Goal: Use online tool/utility: Utilize a website feature to perform a specific function

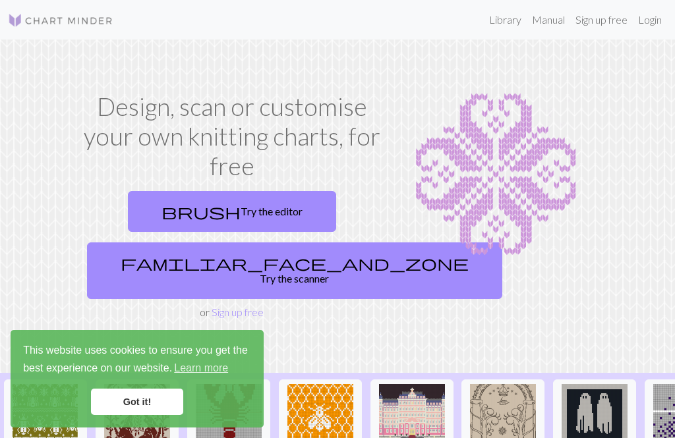
click at [203, 267] on link "familiar_face_and_zone Try the scanner" at bounding box center [294, 271] width 415 height 57
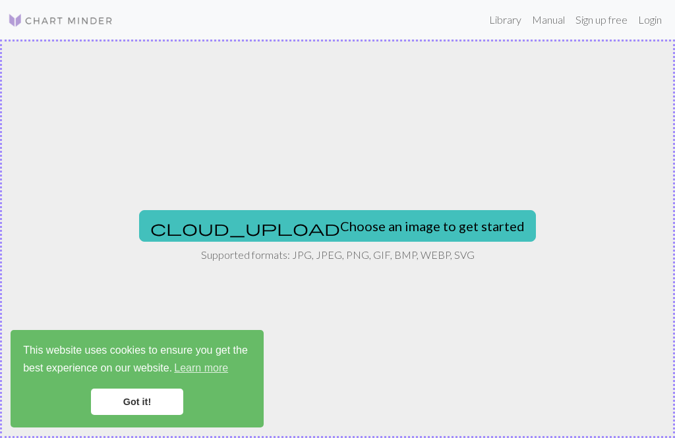
click at [272, 226] on button "cloud_upload Choose an image to get started" at bounding box center [337, 226] width 397 height 32
click at [259, 225] on button "cloud_upload Choose an image to get started" at bounding box center [337, 226] width 397 height 32
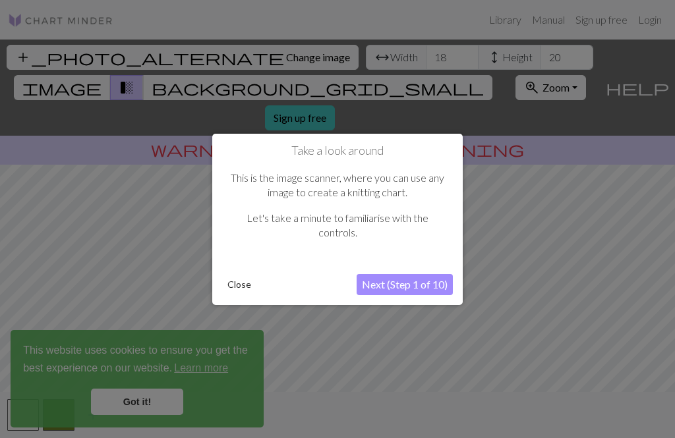
click at [132, 415] on div at bounding box center [337, 240] width 675 height 480
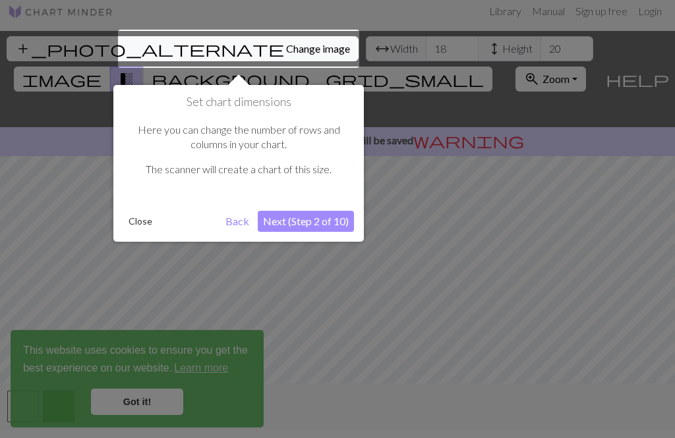
scroll to position [25, 0]
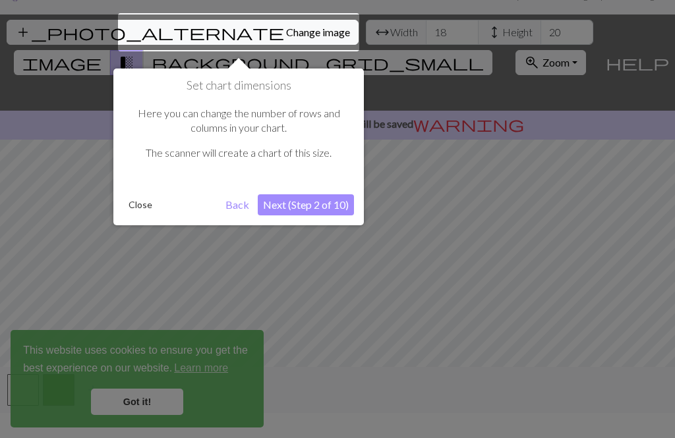
click at [133, 406] on div at bounding box center [337, 215] width 675 height 480
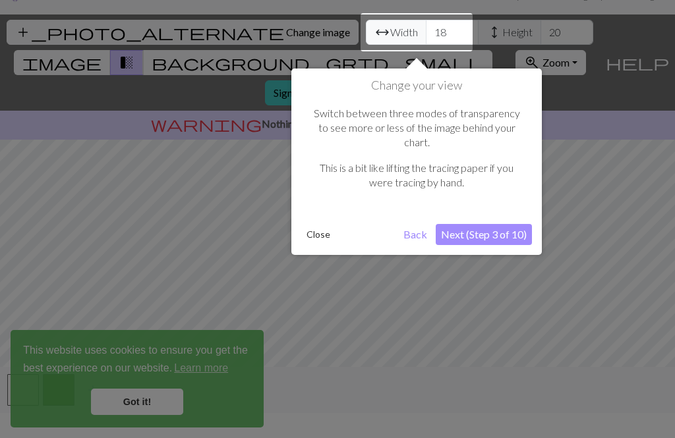
click at [410, 224] on button "Back" at bounding box center [415, 234] width 34 height 21
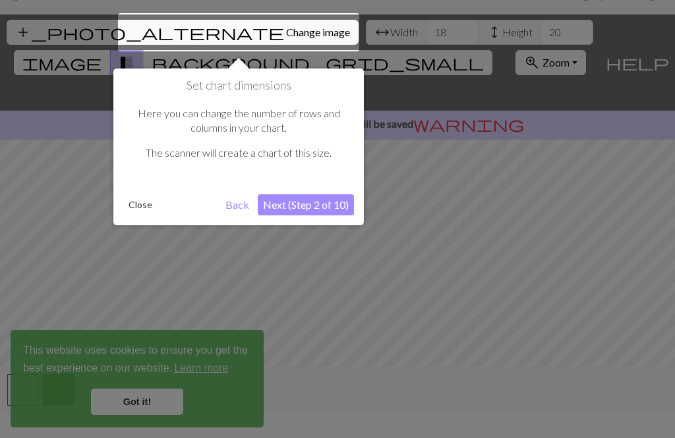
click at [227, 206] on button "Back" at bounding box center [237, 204] width 34 height 21
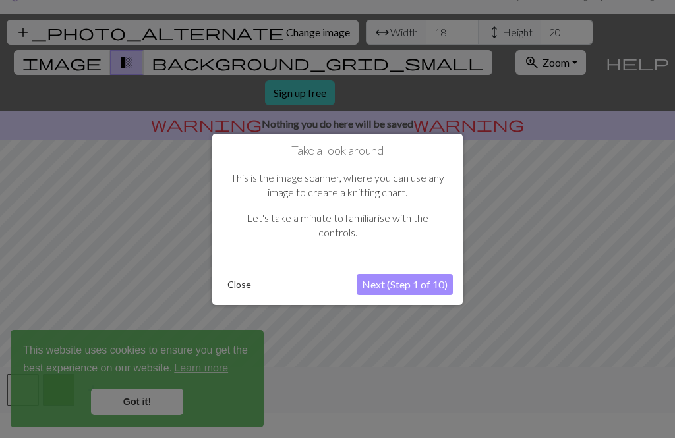
click at [405, 290] on button "Next (Step 1 of 10)" at bounding box center [405, 284] width 96 height 21
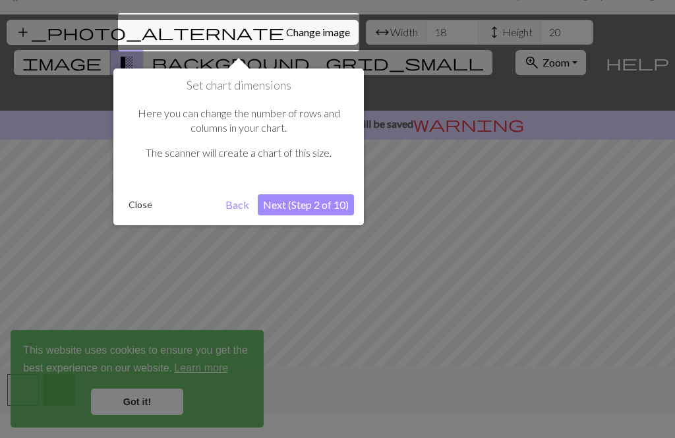
click at [312, 208] on button "Next (Step 2 of 10)" at bounding box center [306, 204] width 96 height 21
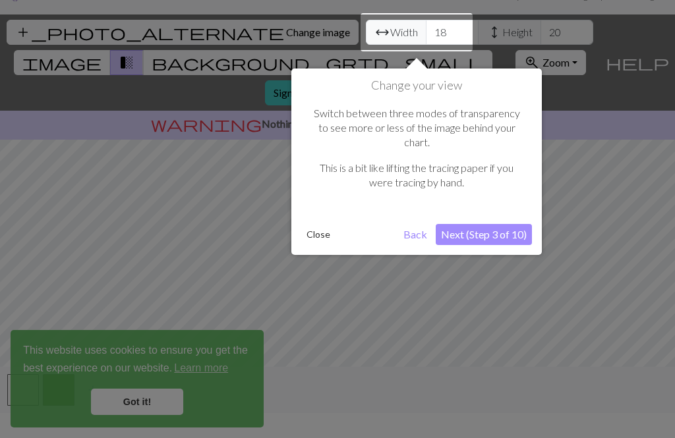
click at [455, 224] on button "Next (Step 3 of 10)" at bounding box center [484, 234] width 96 height 21
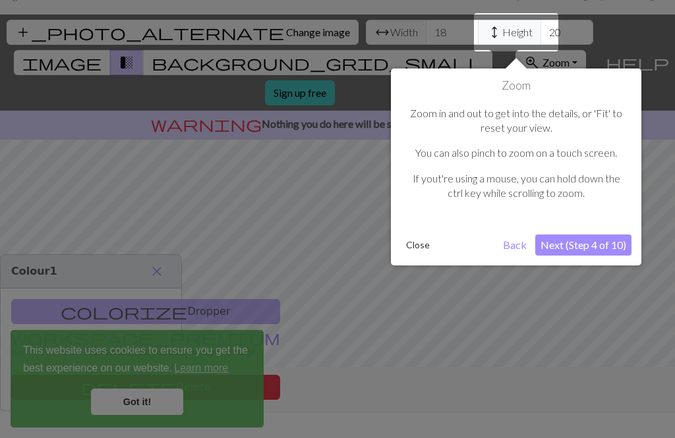
click at [581, 244] on button "Next (Step 4 of 10)" at bounding box center [583, 245] width 96 height 21
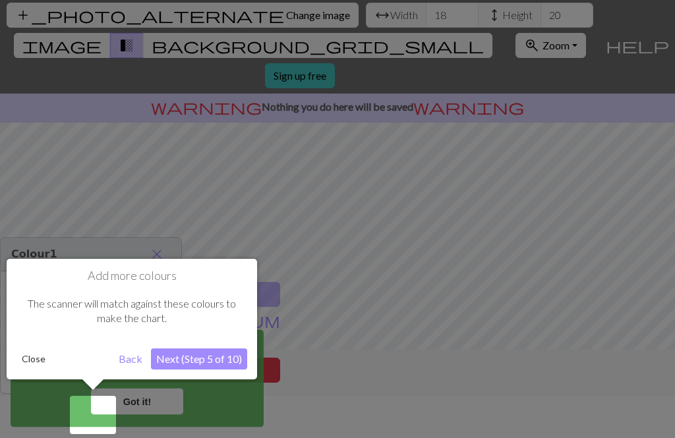
scroll to position [42, 0]
click at [185, 354] on button "Next (Step 5 of 10)" at bounding box center [199, 359] width 96 height 21
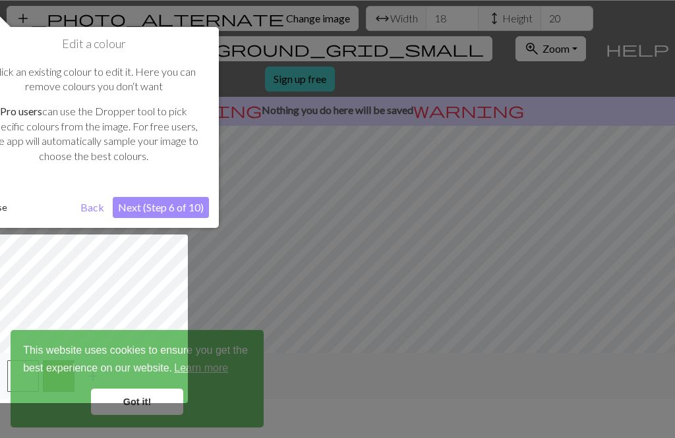
scroll to position [38, 0]
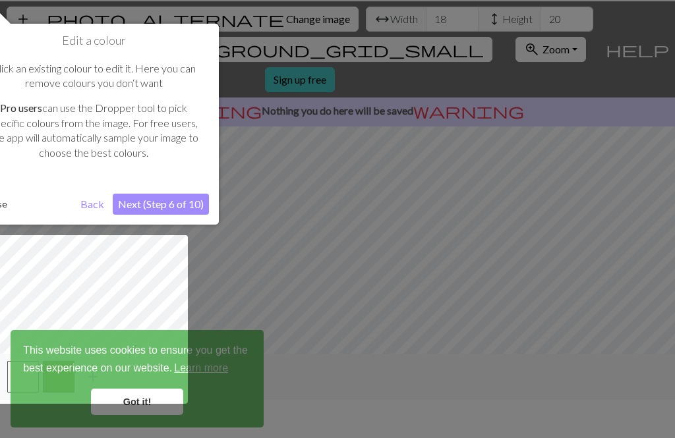
click at [172, 202] on button "Next (Step 6 of 10)" at bounding box center [161, 204] width 96 height 21
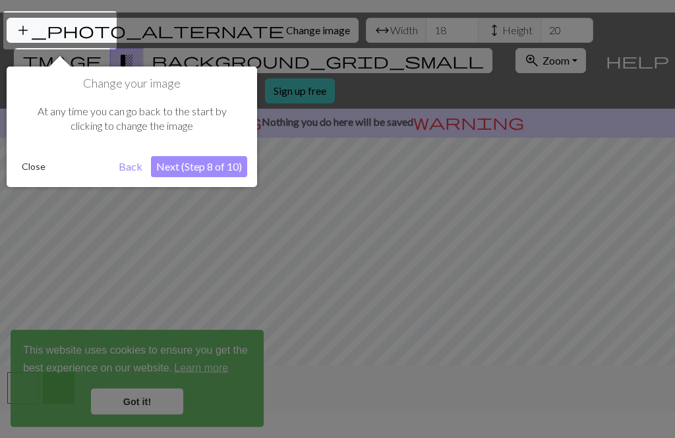
scroll to position [25, 0]
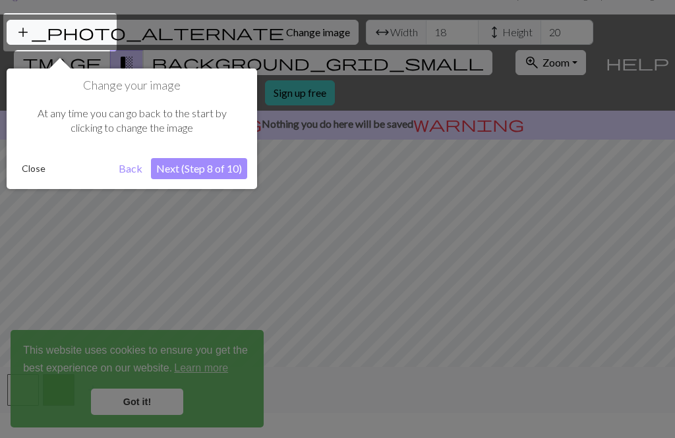
click at [185, 177] on button "Next (Step 8 of 10)" at bounding box center [199, 168] width 96 height 21
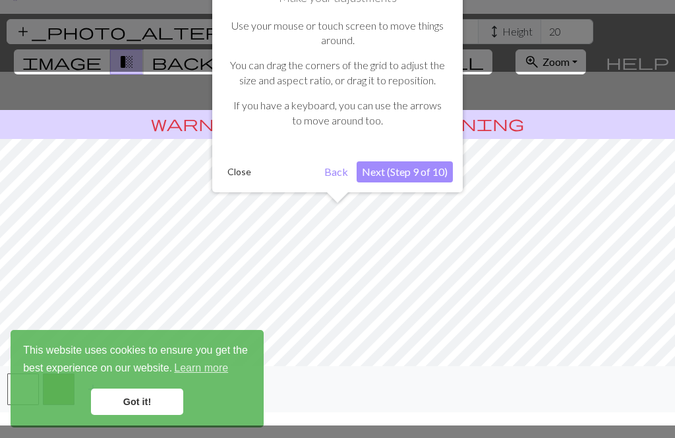
scroll to position [42, 0]
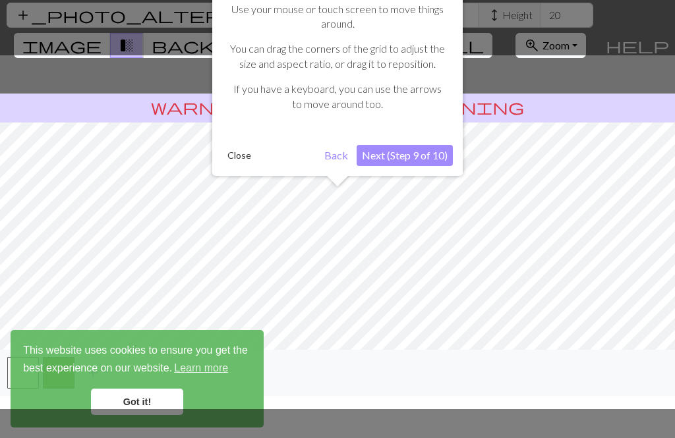
click at [375, 159] on button "Next (Step 9 of 10)" at bounding box center [405, 155] width 96 height 21
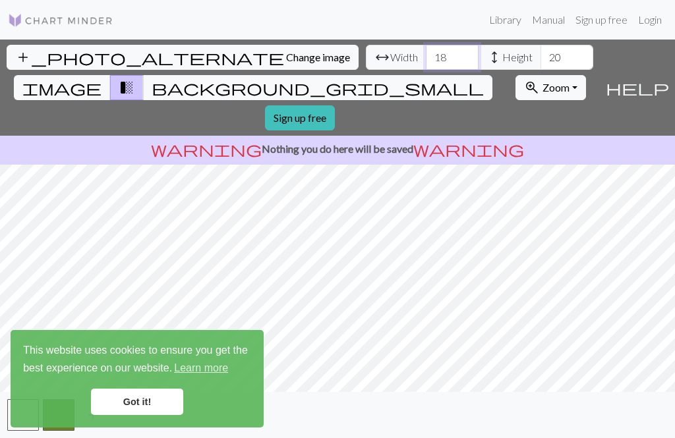
click at [426, 45] on input "18" at bounding box center [452, 57] width 53 height 25
type input "1"
type input "20"
click at [449, 78] on span "background_grid_small" at bounding box center [318, 87] width 332 height 18
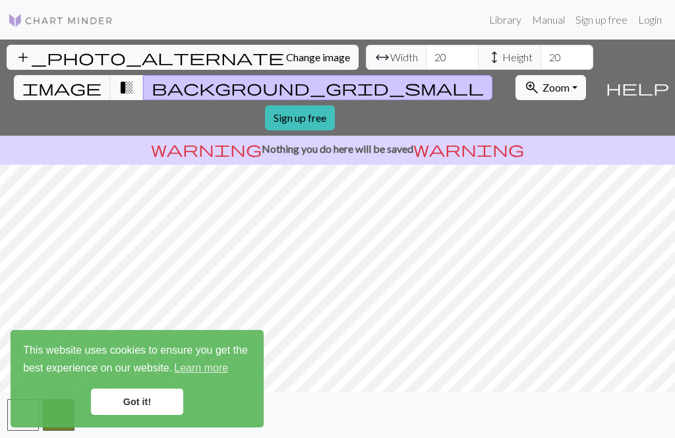
click at [101, 78] on span "image" at bounding box center [61, 87] width 79 height 18
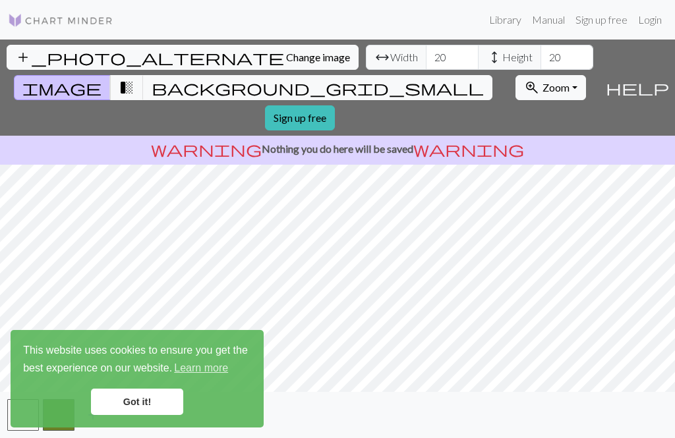
click at [120, 391] on link "Got it!" at bounding box center [137, 402] width 92 height 26
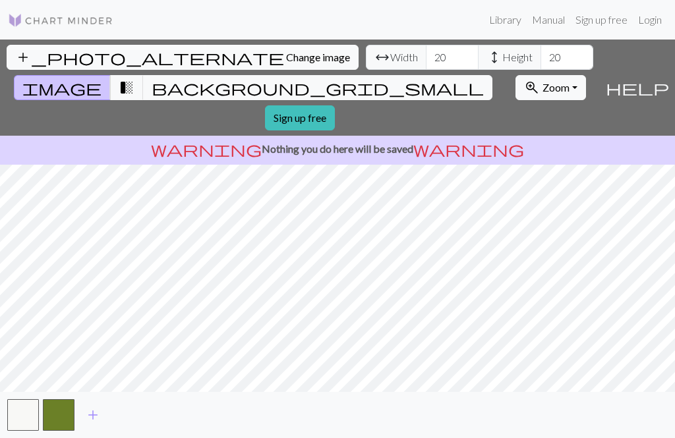
click at [286, 51] on span "Change image" at bounding box center [318, 57] width 64 height 13
click at [502, 49] on span "Height" at bounding box center [517, 57] width 30 height 16
click at [540, 45] on input "20" at bounding box center [566, 57] width 53 height 25
type input "2"
type input "5"
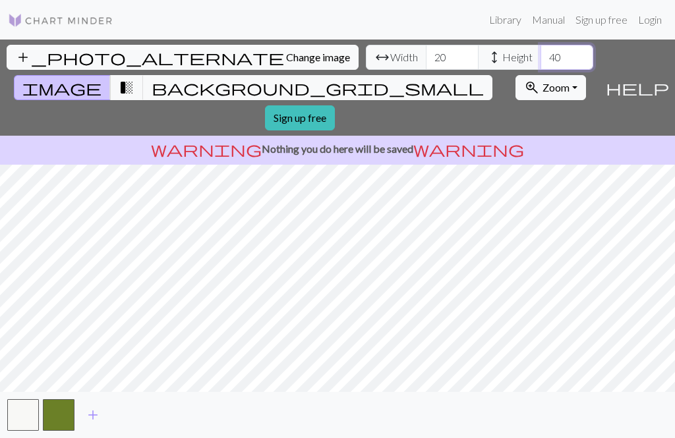
type input "40"
click at [426, 45] on input "20" at bounding box center [452, 57] width 53 height 25
type input "2"
type input "4"
click at [144, 75] on button "transition_fade" at bounding box center [127, 87] width 34 height 25
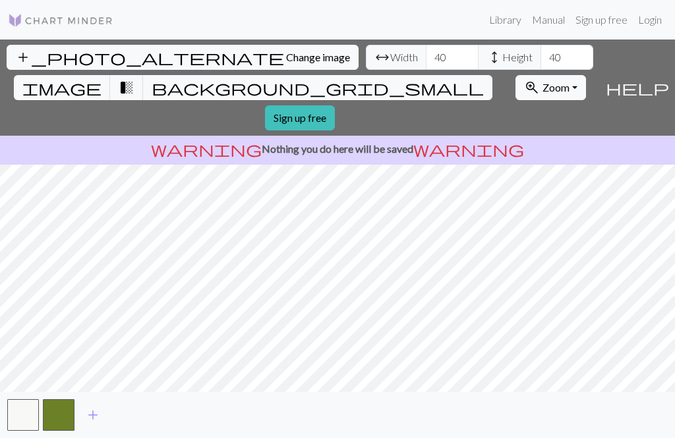
click at [448, 78] on span "background_grid_small" at bounding box center [318, 87] width 332 height 18
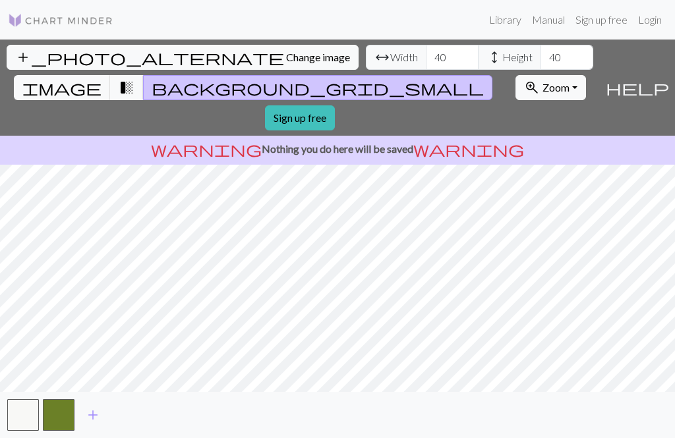
click at [134, 78] on span "transition_fade" at bounding box center [127, 87] width 16 height 18
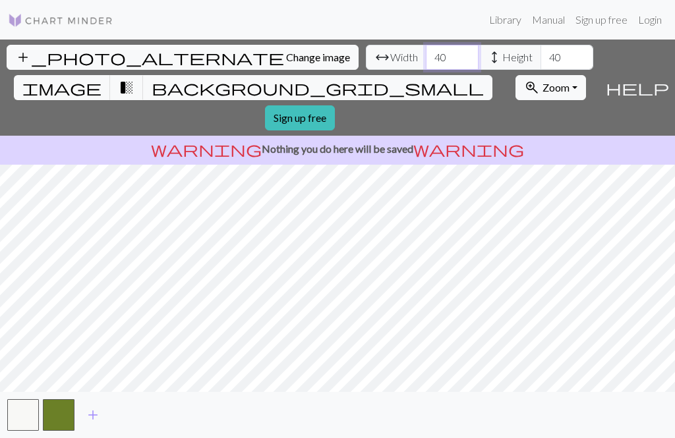
click at [426, 45] on input "40" at bounding box center [452, 57] width 53 height 25
type input "4"
type input "50"
click at [540, 45] on input "40" at bounding box center [566, 57] width 53 height 25
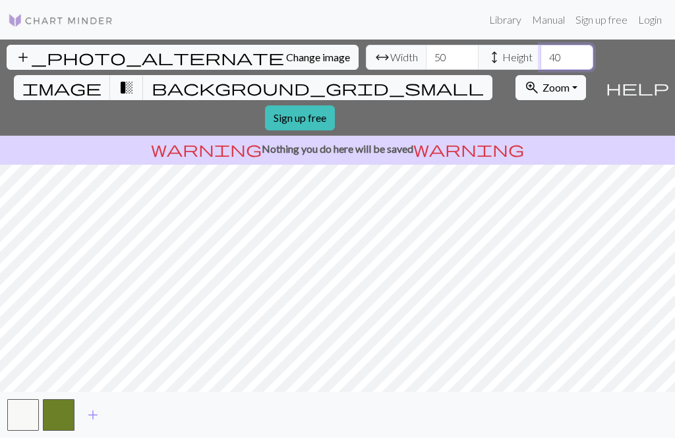
type input "4"
type input "6"
type input "50"
